Goal: Task Accomplishment & Management: Manage account settings

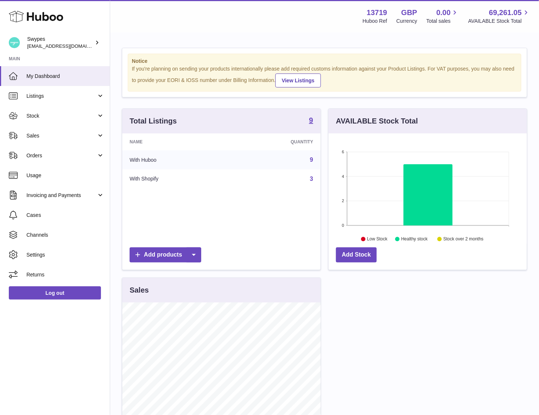
scroll to position [115, 198]
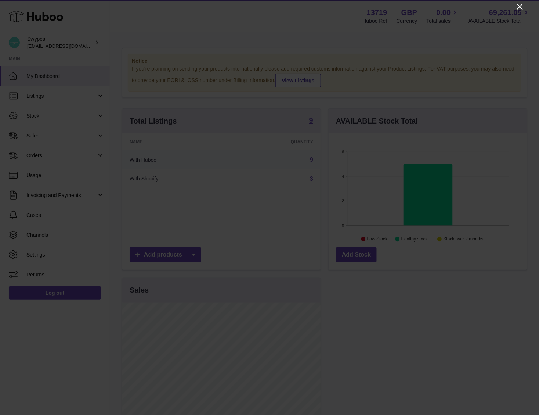
click at [523, 6] on icon "Close" at bounding box center [520, 6] width 9 height 9
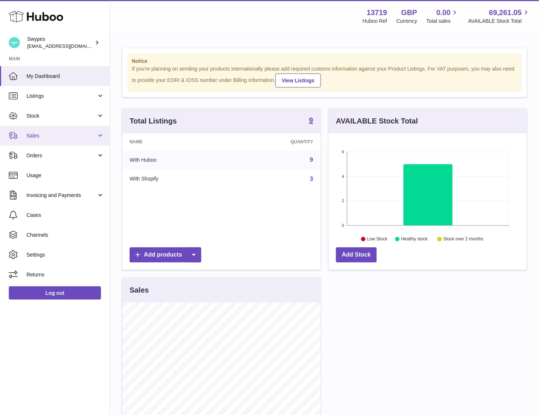
click at [41, 137] on span "Sales" at bounding box center [61, 135] width 70 height 7
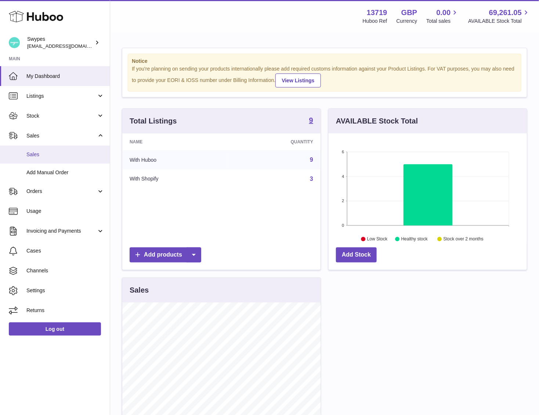
click at [41, 147] on link "Sales" at bounding box center [55, 154] width 110 height 18
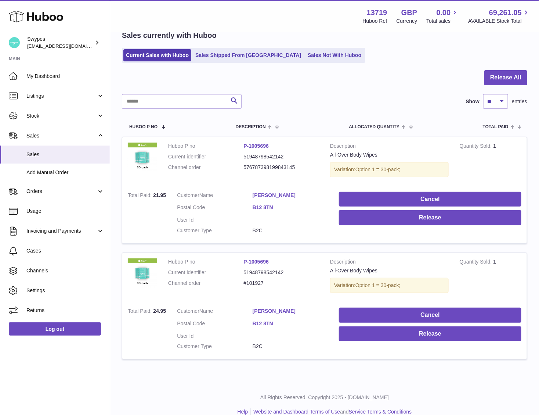
scroll to position [47, 0]
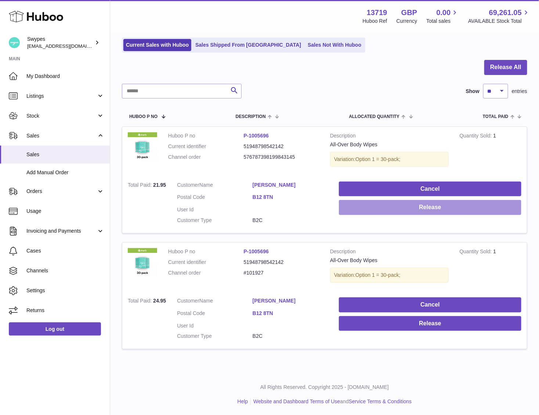
click at [385, 207] on button "Release" at bounding box center [430, 207] width 183 height 15
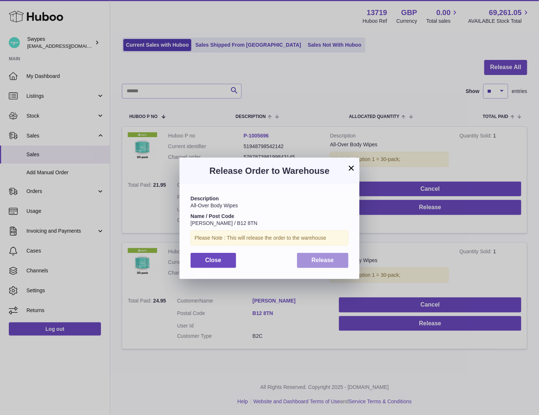
click at [319, 257] on span "Release" at bounding box center [323, 260] width 22 height 6
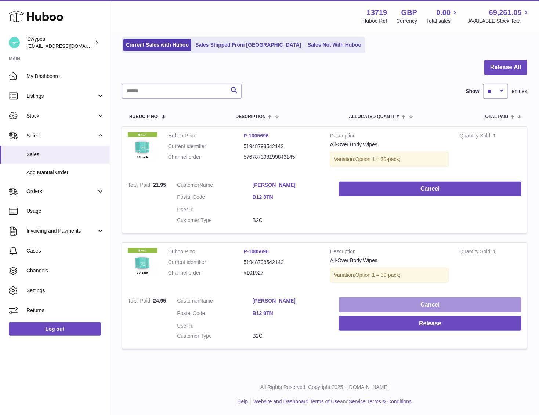
click at [373, 303] on button "Cancel" at bounding box center [430, 304] width 183 height 15
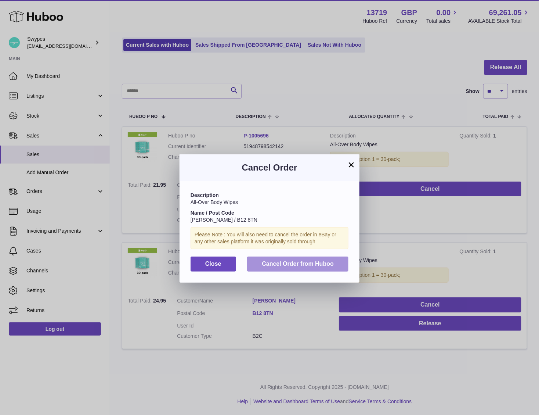
click at [286, 260] on span "Cancel Order from Huboo" at bounding box center [298, 263] width 72 height 6
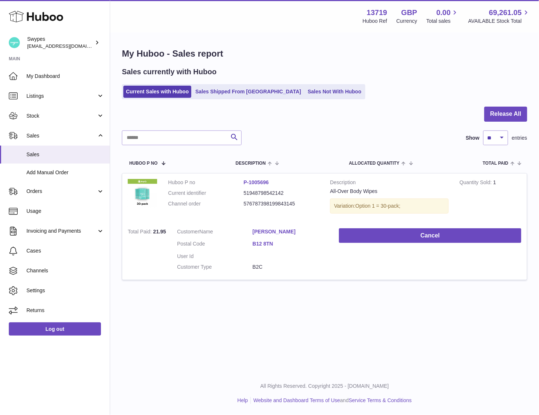
scroll to position [0, 0]
